Goal: Task Accomplishment & Management: Use online tool/utility

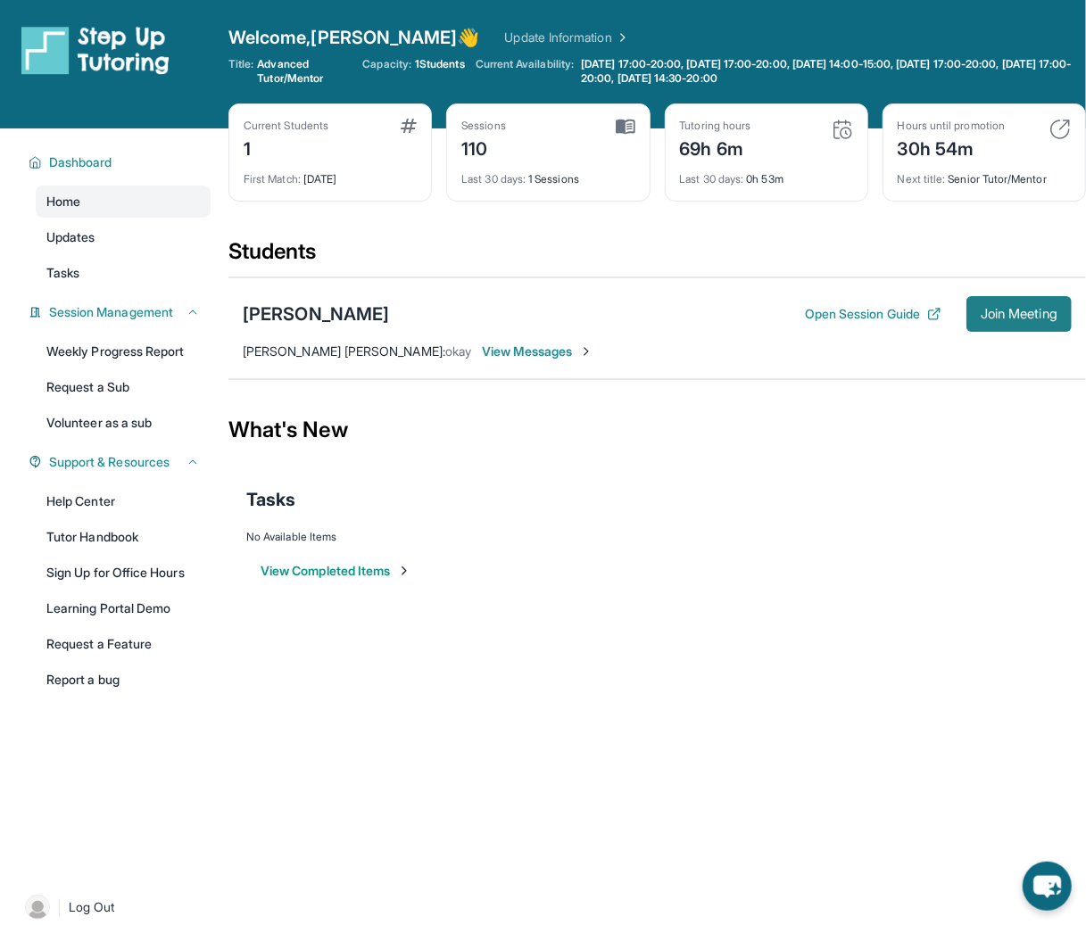
click at [1037, 320] on button "Join Meeting" at bounding box center [1018, 314] width 105 height 36
click at [1051, 125] on img at bounding box center [1059, 129] width 21 height 21
click at [1053, 139] on div "Hours until promotion 30h 54m" at bounding box center [984, 140] width 173 height 43
click at [1055, 135] on img at bounding box center [1059, 129] width 21 height 21
click at [1056, 137] on img at bounding box center [1059, 129] width 21 height 21
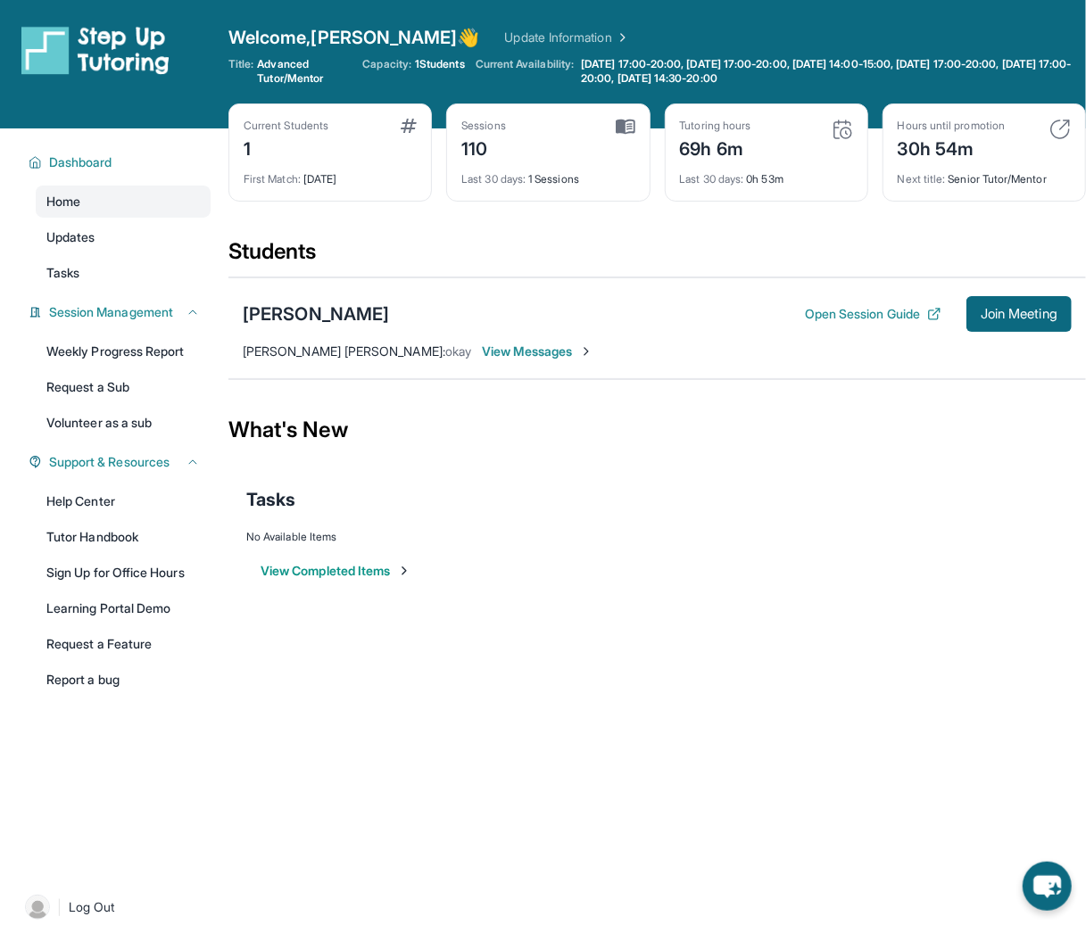
click at [1074, 116] on div "Hours until promotion 30h 54m Next title : Senior Tutor/Mentor" at bounding box center [983, 152] width 203 height 98
click at [1066, 158] on div "Hours until promotion 30h 54m" at bounding box center [984, 140] width 173 height 43
click at [1002, 160] on div "30h 54m" at bounding box center [951, 147] width 107 height 29
click at [1071, 142] on div "Hours until promotion 30h 54m Next title : Senior Tutor/Mentor" at bounding box center [983, 152] width 203 height 98
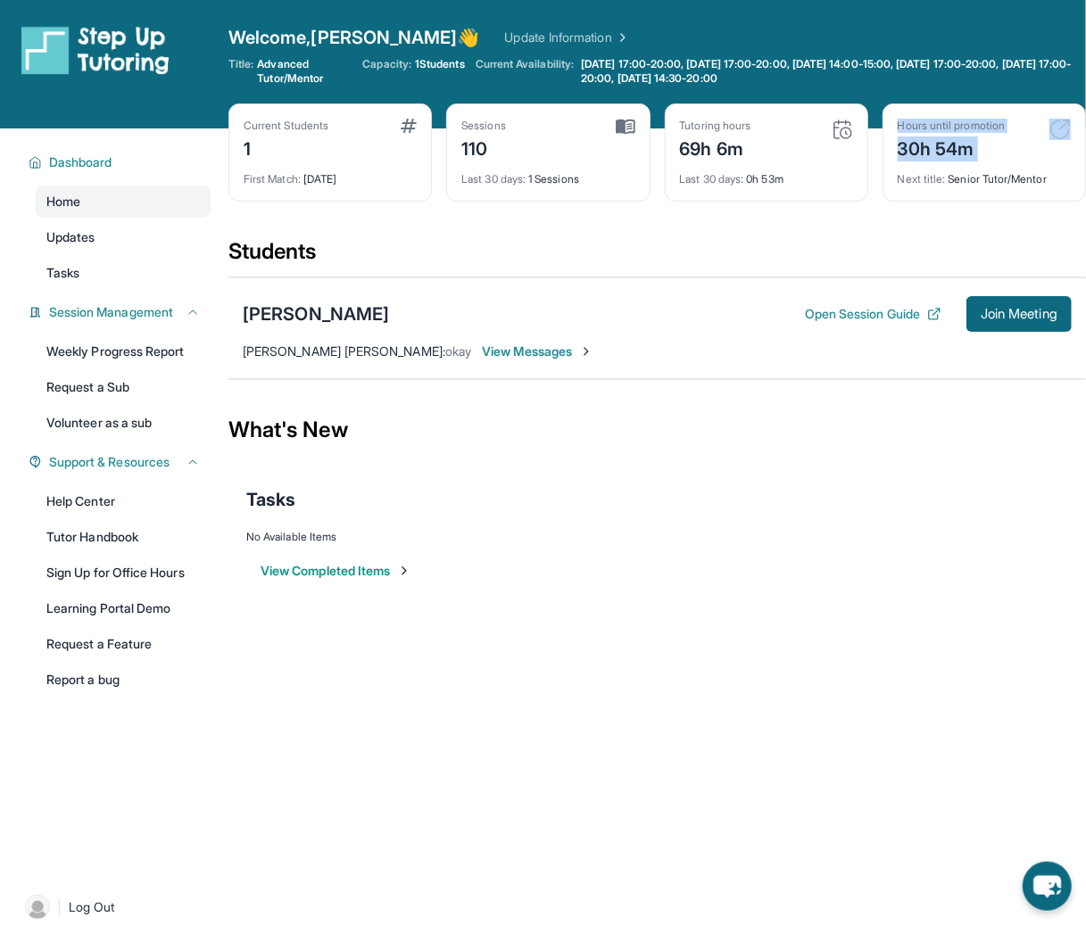
click at [1071, 142] on div "Hours until promotion 30h 54m Next title : Senior Tutor/Mentor" at bounding box center [983, 152] width 203 height 98
click at [1008, 138] on div "Hours until promotion 30h 54m" at bounding box center [984, 140] width 173 height 43
click at [897, 310] on button "Open Session Guide" at bounding box center [873, 314] width 137 height 18
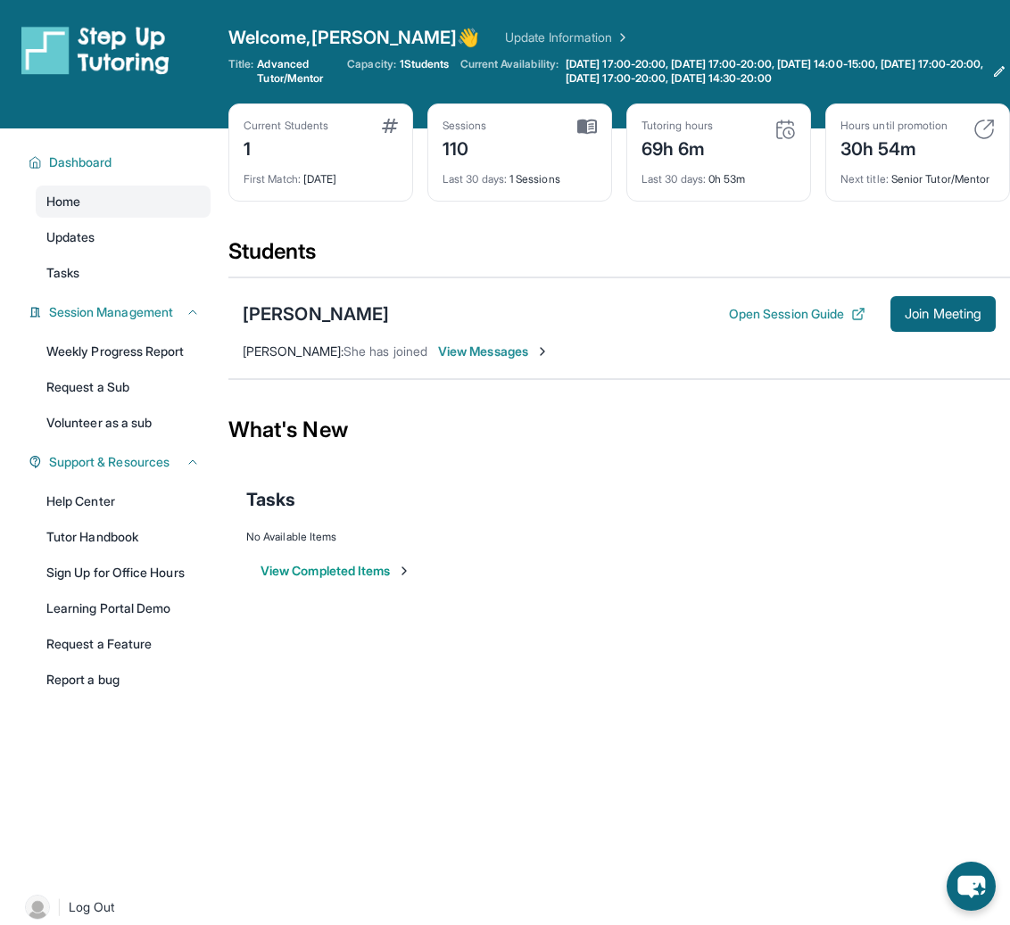
click at [567, 51] on div "Welcome, [PERSON_NAME] 👋 Update Information Title: Advanced Tutor/Mentor Capaci…" at bounding box center [619, 64] width 782 height 79
